Goal: Transaction & Acquisition: Obtain resource

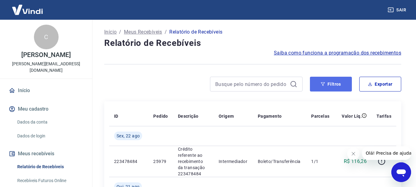
click at [324, 85] on icon "button" at bounding box center [323, 84] width 4 height 4
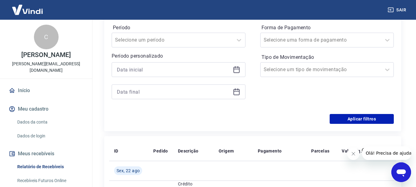
scroll to position [62, 0]
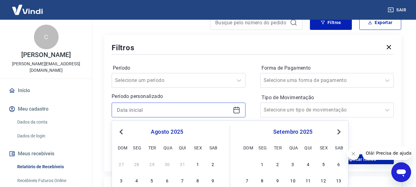
click at [149, 112] on input at bounding box center [174, 110] width 114 height 9
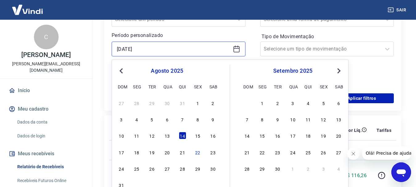
scroll to position [123, 0]
type input "[DATE]"
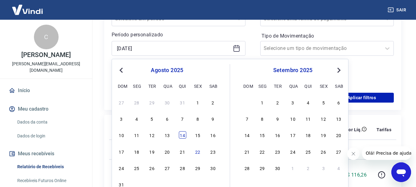
click at [182, 138] on div "14" at bounding box center [182, 134] width 7 height 7
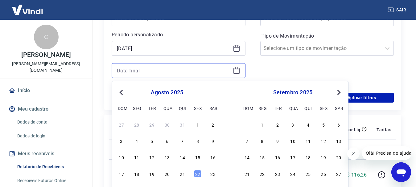
click at [148, 71] on input at bounding box center [174, 70] width 114 height 9
click at [199, 173] on div "22" at bounding box center [197, 173] width 7 height 7
type input "[DATE]"
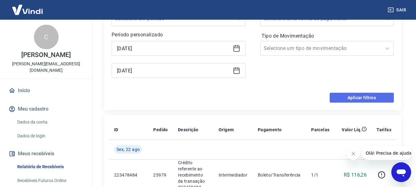
click at [360, 98] on button "Aplicar filtros" at bounding box center [362, 98] width 64 height 10
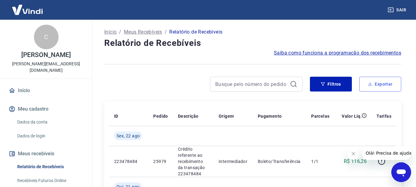
click at [385, 82] on button "Exportar" at bounding box center [380, 84] width 42 height 15
type input "[DATE]"
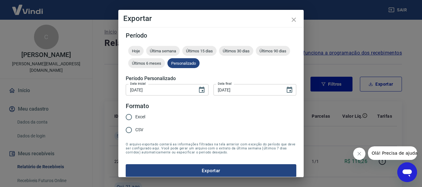
click at [127, 118] on input "Excel" at bounding box center [128, 117] width 13 height 13
radio input "true"
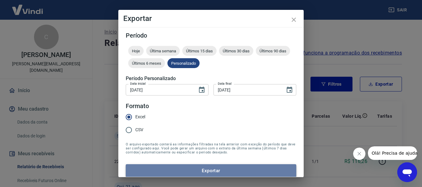
click at [217, 170] on button "Exportar" at bounding box center [211, 170] width 170 height 13
